Goal: Transaction & Acquisition: Book appointment/travel/reservation

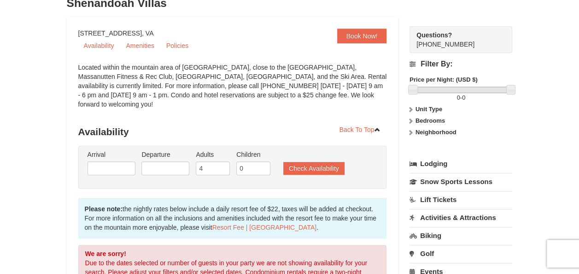
scroll to position [46, 0]
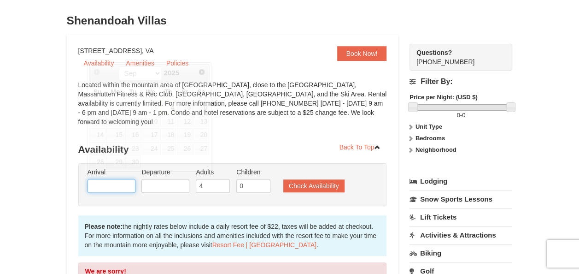
click at [101, 179] on input "text" at bounding box center [112, 186] width 48 height 14
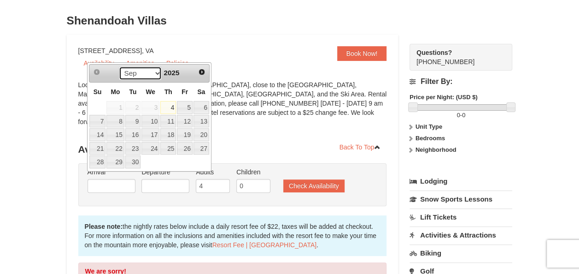
click at [155, 72] on select "Sep Oct Nov Dec" at bounding box center [140, 73] width 43 height 14
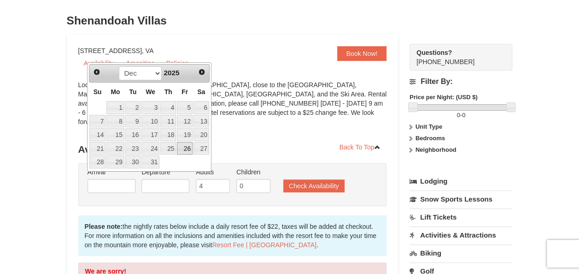
click at [190, 149] on link "26" at bounding box center [185, 148] width 16 height 13
type input "[DATE]"
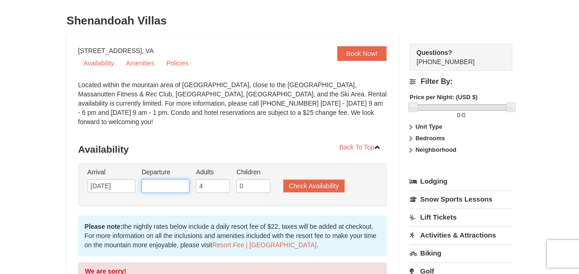
click at [163, 179] on input "text" at bounding box center [165, 186] width 48 height 14
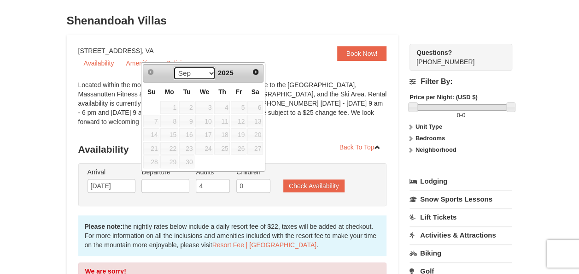
click at [209, 71] on select "Sep Oct Nov Dec" at bounding box center [194, 73] width 43 height 14
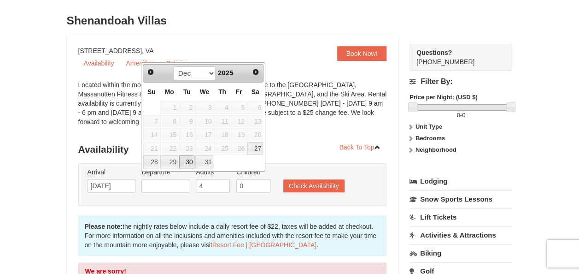
click at [187, 158] on link "30" at bounding box center [187, 161] width 16 height 13
type input "12/30/2025"
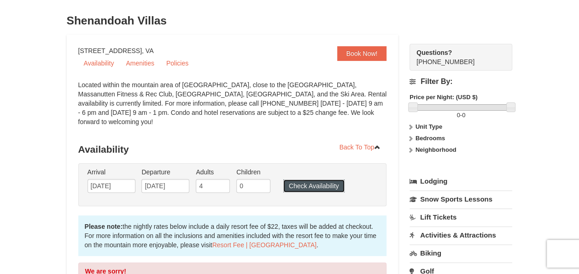
click at [301, 179] on button "Check Availability" at bounding box center [313, 185] width 61 height 13
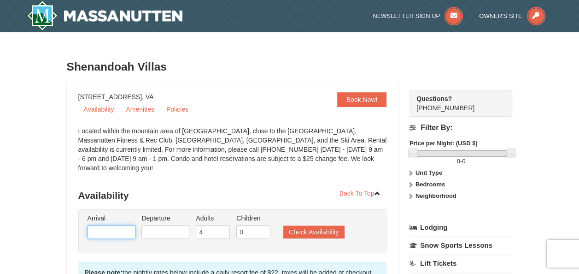
click at [112, 225] on input "text" at bounding box center [112, 232] width 48 height 14
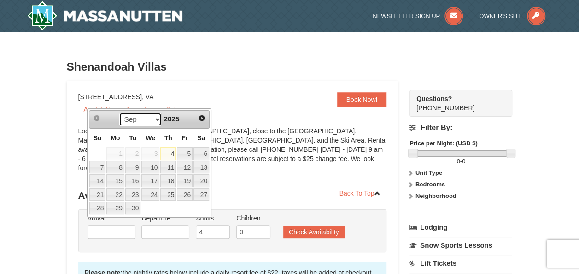
click at [155, 120] on select "Sep Oct Nov Dec" at bounding box center [140, 119] width 43 height 14
click at [201, 193] on link "27" at bounding box center [201, 194] width 16 height 13
type input "12/27/2025"
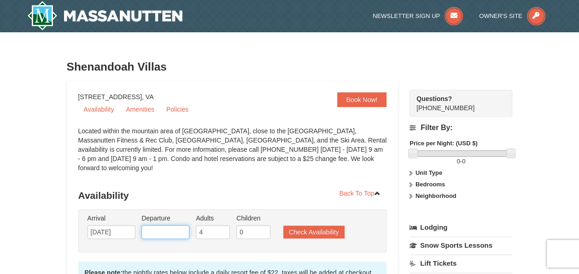
click at [152, 225] on input "text" at bounding box center [165, 232] width 48 height 14
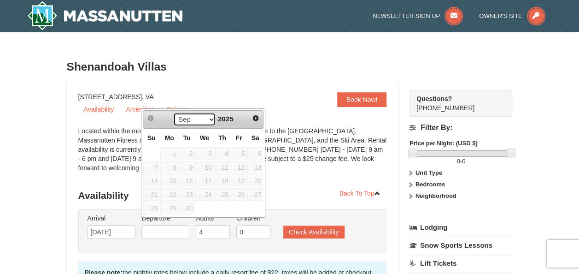
click at [207, 117] on select "Sep Oct Nov Dec" at bounding box center [194, 119] width 43 height 14
click at [189, 206] on link "30" at bounding box center [187, 207] width 16 height 13
type input "[DATE]"
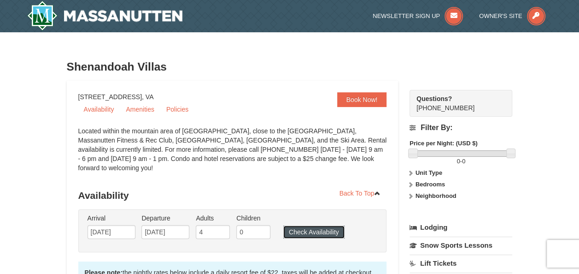
click at [315, 225] on button "Check Availability" at bounding box center [313, 231] width 61 height 13
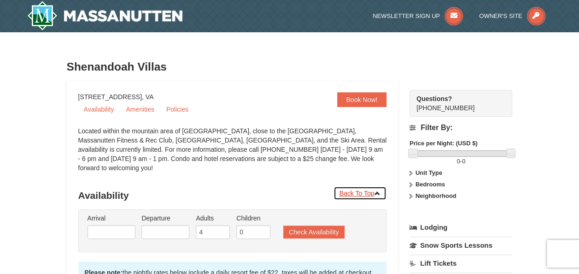
click at [359, 187] on link "Back To Top" at bounding box center [359, 193] width 53 height 14
click at [99, 111] on link "Availability" at bounding box center [98, 109] width 41 height 14
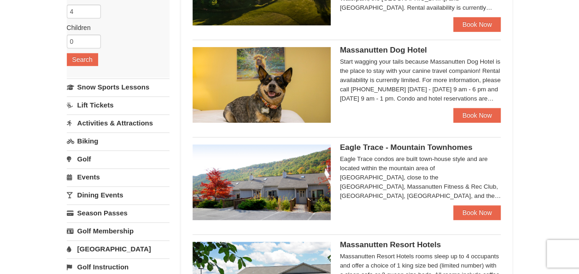
scroll to position [184, 0]
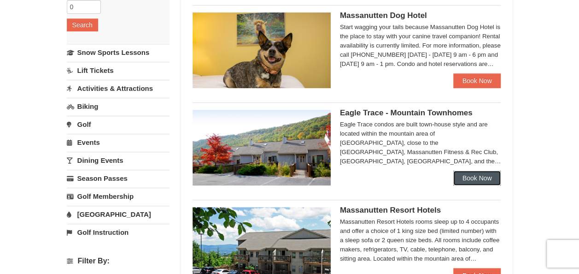
click at [473, 176] on link "Book Now" at bounding box center [477, 177] width 48 height 15
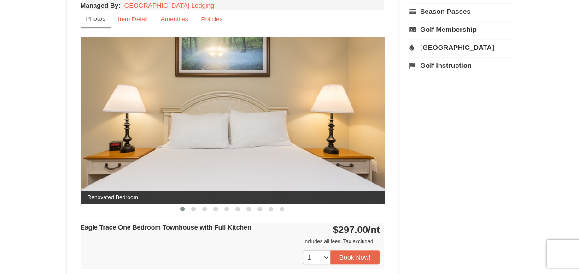
scroll to position [414, 0]
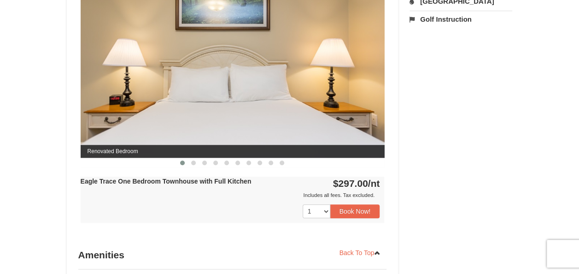
click at [268, 100] on img at bounding box center [233, 74] width 304 height 166
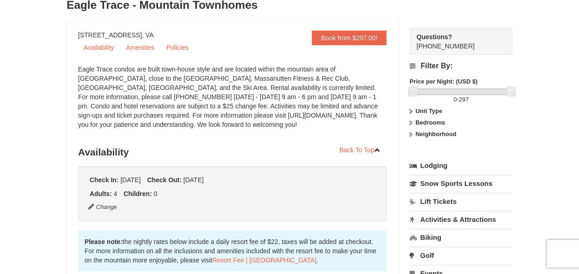
scroll to position [0, 0]
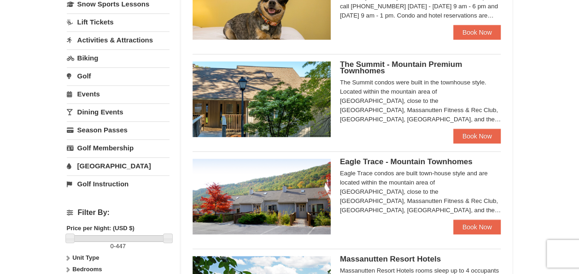
scroll to position [230, 0]
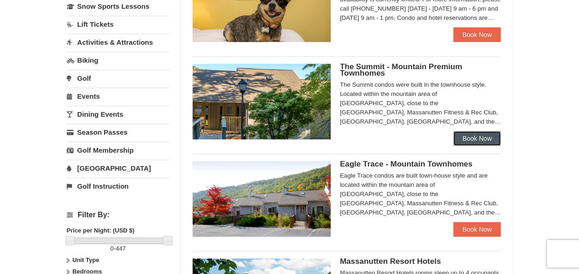
click at [475, 138] on link "Book Now" at bounding box center [477, 138] width 48 height 15
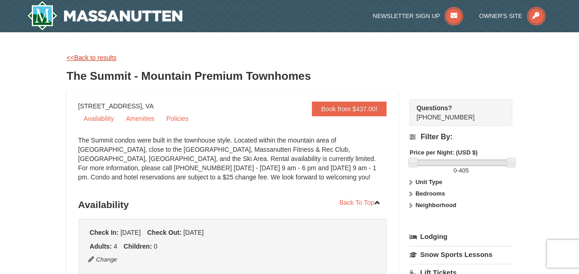
click at [76, 57] on link "<<Back to results" at bounding box center [92, 57] width 50 height 7
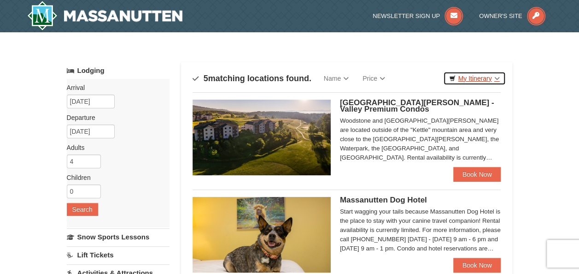
click at [478, 80] on link "My Itinerary" at bounding box center [474, 78] width 62 height 14
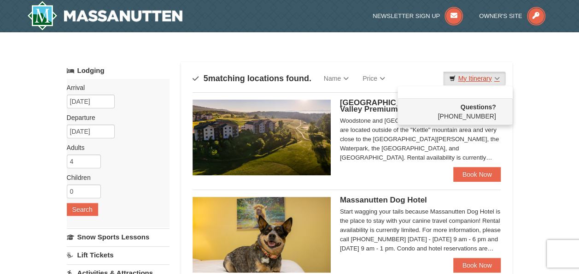
click at [478, 80] on link "My Itinerary" at bounding box center [474, 78] width 62 height 14
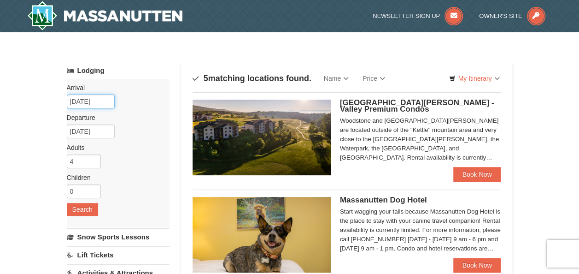
click at [96, 101] on input "[DATE]" at bounding box center [91, 101] width 48 height 14
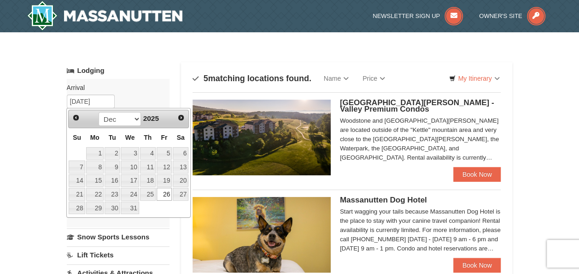
click at [168, 192] on link "26" at bounding box center [165, 193] width 16 height 13
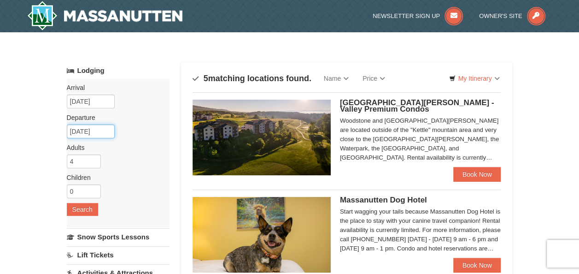
click at [90, 133] on input "12/28/2025" at bounding box center [91, 131] width 48 height 14
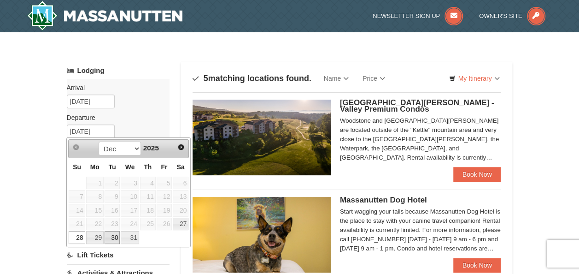
click at [114, 235] on link "30" at bounding box center [113, 237] width 16 height 13
type input "[DATE]"
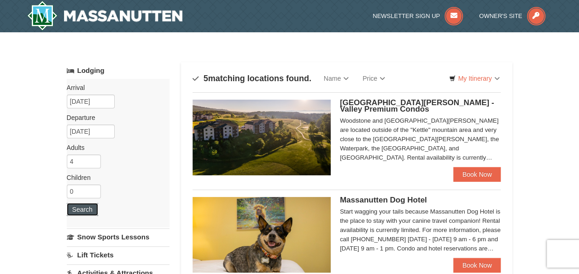
click at [78, 209] on button "Search" at bounding box center [82, 209] width 31 height 13
click at [466, 173] on link "Book Now" at bounding box center [477, 174] width 48 height 15
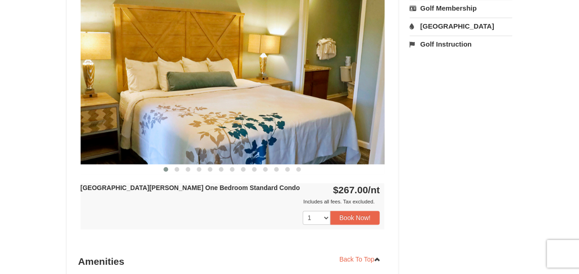
scroll to position [368, 0]
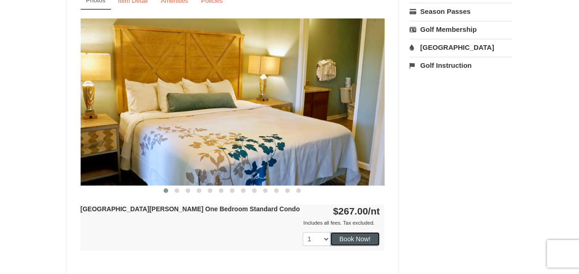
click at [351, 236] on button "Book Now!" at bounding box center [355, 239] width 50 height 14
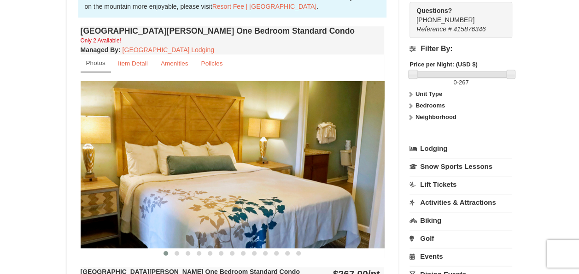
scroll to position [320, 0]
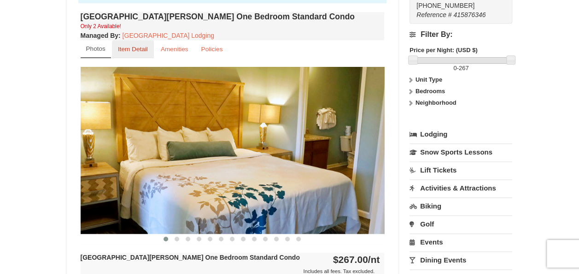
click at [133, 50] on small "Item Detail" at bounding box center [133, 49] width 30 height 7
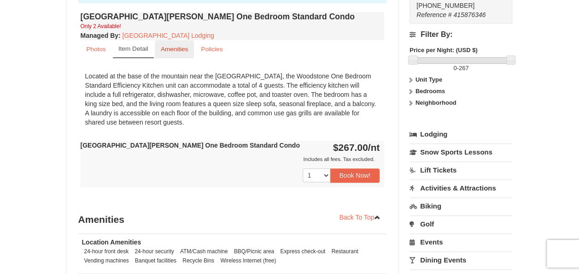
click at [169, 47] on small "Amenities" at bounding box center [175, 49] width 28 height 7
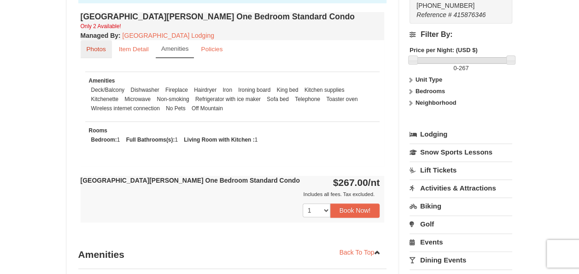
click at [90, 48] on small "Photos" at bounding box center [96, 49] width 19 height 7
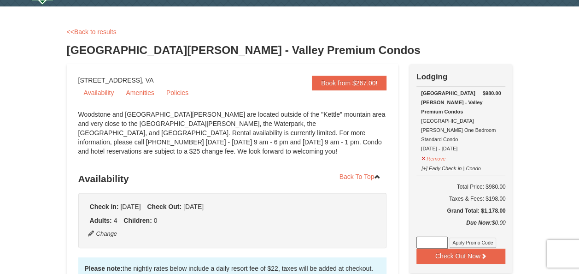
scroll to position [46, 0]
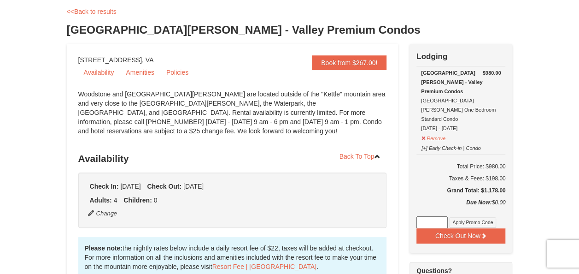
click at [351, 18] on div "<<Back to results [GEOGRAPHIC_DATA][PERSON_NAME] - Valley Premium Condos" at bounding box center [290, 25] width 446 height 37
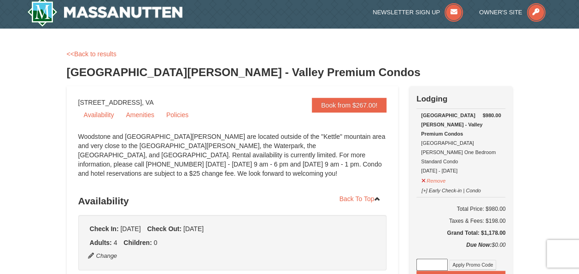
scroll to position [0, 0]
